Goal: Task Accomplishment & Management: Manage account settings

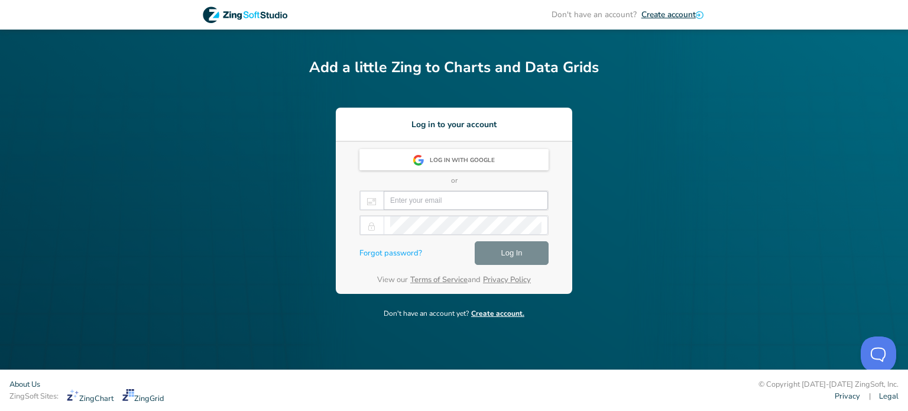
click at [447, 198] on input "email" at bounding box center [465, 200] width 151 height 18
drag, startPoint x: 393, startPoint y: 197, endPoint x: 370, endPoint y: 197, distance: 22.5
click at [342, 195] on div "Log in with Google or [EMAIL_ADDRESS][DOMAIN_NAME] Forgot password? Log In View…" at bounding box center [454, 218] width 236 height 152
type input "[EMAIL_ADDRESS][DOMAIN_NAME]"
click at [395, 252] on link "Forgot password?" at bounding box center [390, 254] width 63 height 12
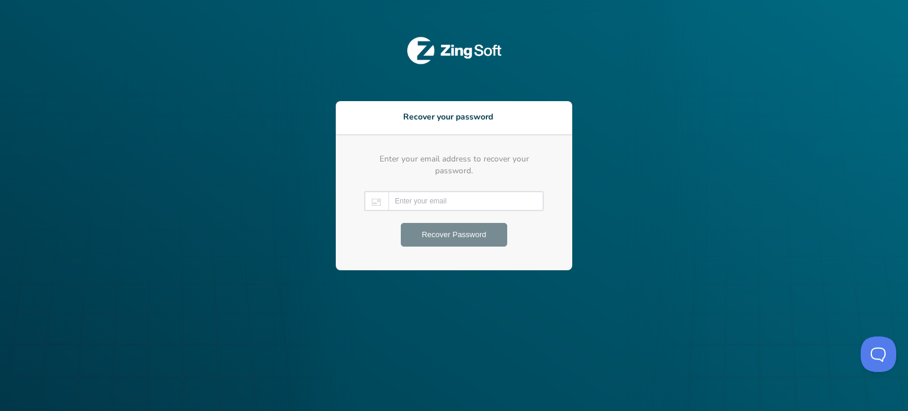
click at [439, 204] on div at bounding box center [454, 201] width 180 height 20
click at [435, 198] on input "email" at bounding box center [466, 201] width 142 height 18
paste input "[EMAIL_ADDRESS][DOMAIN_NAME]"
type input "[EMAIL_ADDRESS][DOMAIN_NAME]"
click at [441, 229] on span "Recover Password" at bounding box center [453, 234] width 64 height 14
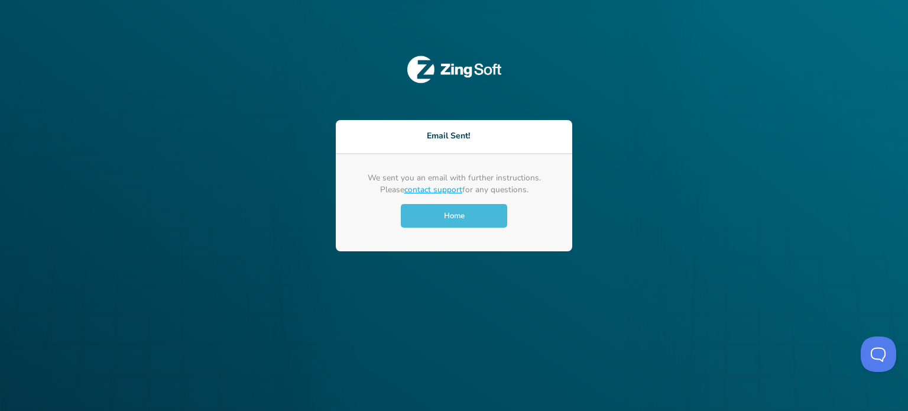
click at [454, 205] on div "Home" at bounding box center [454, 216] width 106 height 24
